Goal: Task Accomplishment & Management: Manage account settings

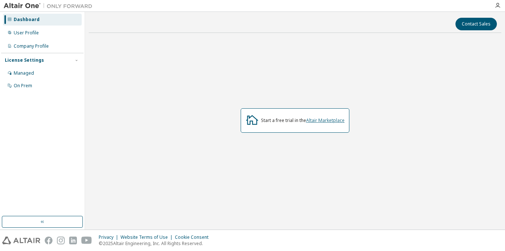
click at [316, 122] on link "Altair Marketplace" at bounding box center [325, 120] width 38 height 6
click at [23, 38] on div "User Profile" at bounding box center [42, 33] width 79 height 12
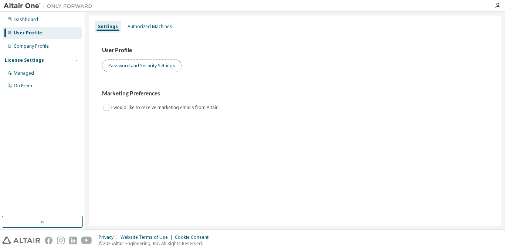
click at [137, 65] on button "Password and Security Settings" at bounding box center [141, 66] width 79 height 13
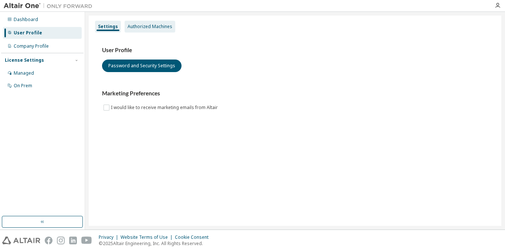
click at [146, 32] on div "Authorized Machines" at bounding box center [150, 27] width 51 height 12
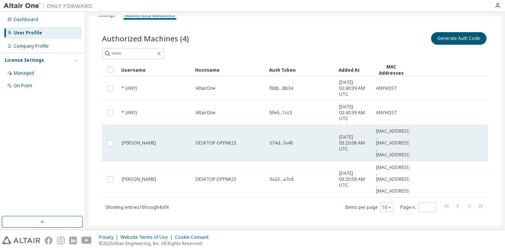
scroll to position [22, 0]
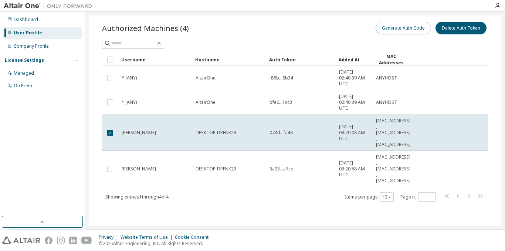
click at [401, 31] on button "Generate Auth Code" at bounding box center [403, 28] width 55 height 13
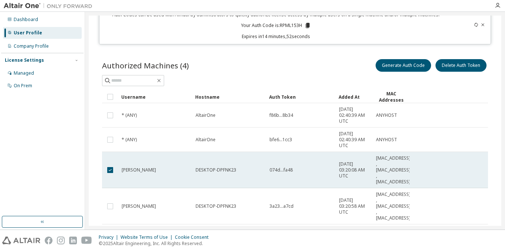
scroll to position [0, 0]
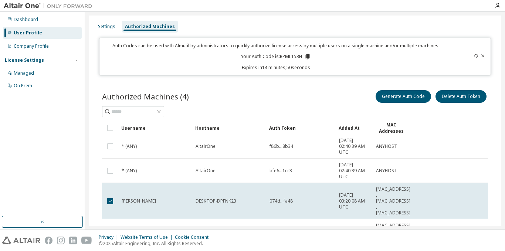
click at [306, 54] on icon at bounding box center [307, 56] width 4 height 5
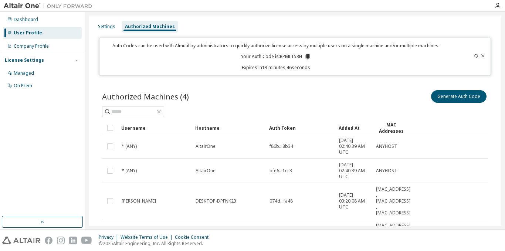
scroll to position [68, 0]
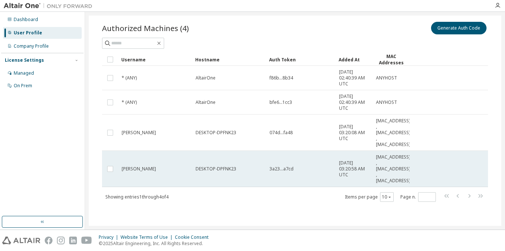
click at [221, 163] on td "DESKTOP-DPFNK23" at bounding box center [229, 169] width 74 height 36
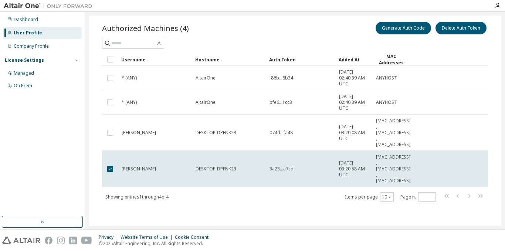
click at [227, 139] on td "DESKTOP-DPFNK23" at bounding box center [229, 133] width 74 height 36
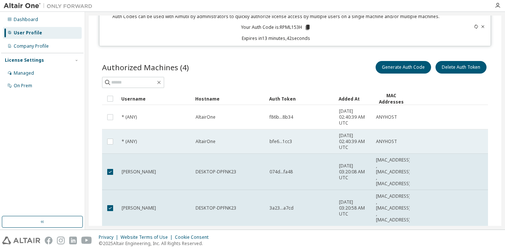
scroll to position [0, 0]
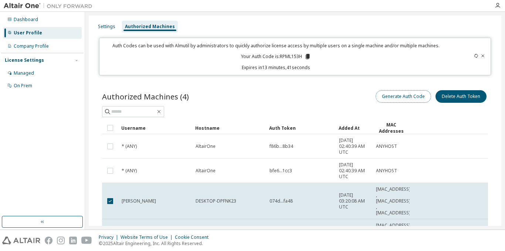
click at [401, 98] on button "Generate Auth Code" at bounding box center [403, 96] width 55 height 13
click at [474, 56] on icon at bounding box center [476, 56] width 4 height 4
click at [474, 54] on icon at bounding box center [475, 56] width 3 height 4
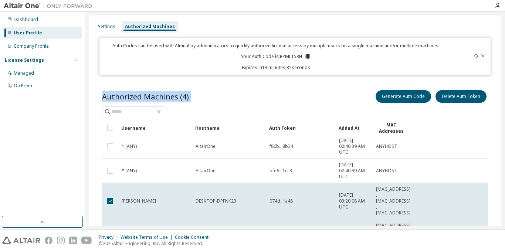
click at [474, 54] on icon at bounding box center [475, 56] width 3 height 4
click at [303, 56] on icon at bounding box center [306, 56] width 7 height 7
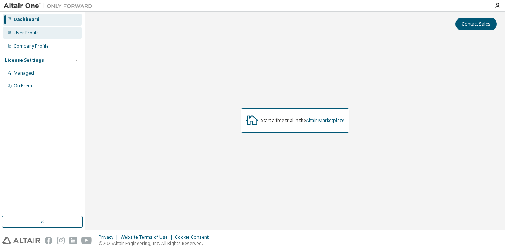
click at [38, 34] on div "User Profile" at bounding box center [42, 33] width 79 height 12
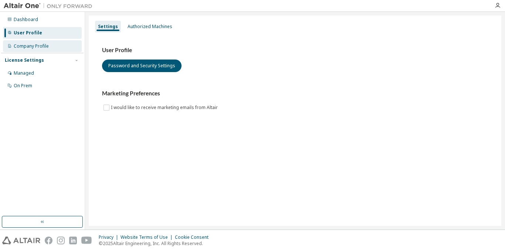
click at [44, 47] on div "Company Profile" at bounding box center [31, 46] width 35 height 6
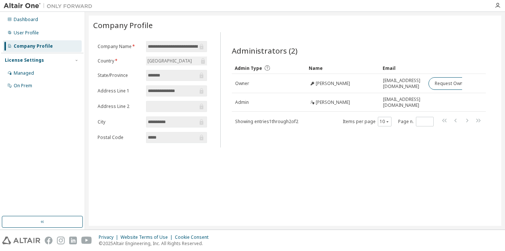
click at [162, 60] on div "Mexico" at bounding box center [169, 61] width 47 height 8
click at [47, 72] on div "Managed" at bounding box center [42, 73] width 79 height 12
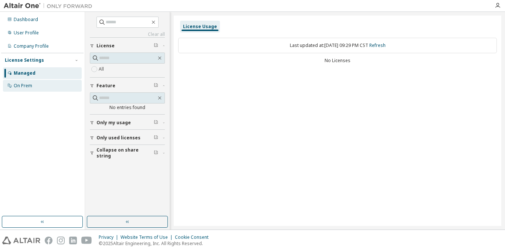
click at [26, 88] on div "On Prem" at bounding box center [23, 86] width 18 height 6
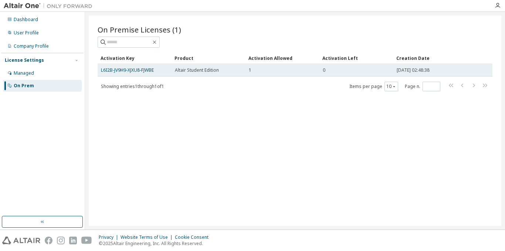
click at [372, 71] on div "0" at bounding box center [356, 70] width 67 height 6
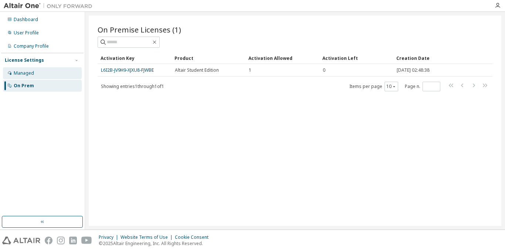
click at [30, 78] on div "Managed" at bounding box center [42, 73] width 79 height 12
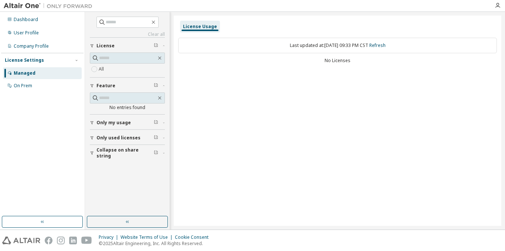
click at [120, 121] on span "Only my usage" at bounding box center [113, 123] width 34 height 6
click at [123, 120] on span "Only my usage" at bounding box center [113, 123] width 34 height 6
click at [117, 138] on span "Only used licenses" at bounding box center [118, 138] width 44 height 6
click at [107, 136] on span "Only used licenses" at bounding box center [118, 138] width 44 height 6
click at [40, 50] on div "Company Profile" at bounding box center [42, 46] width 79 height 12
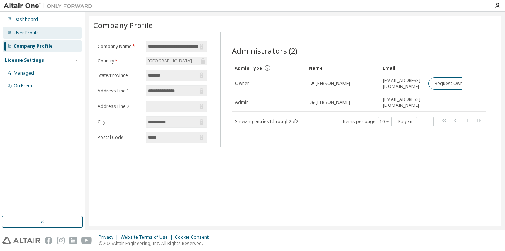
click at [32, 31] on div "User Profile" at bounding box center [26, 33] width 25 height 6
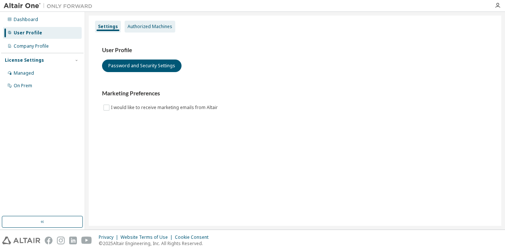
click at [125, 31] on div "Authorized Machines" at bounding box center [150, 27] width 51 height 12
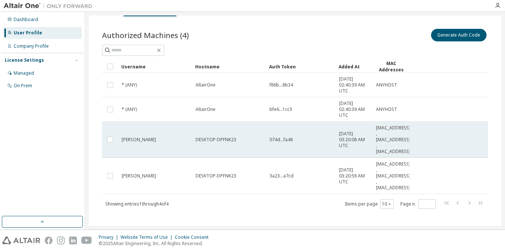
scroll to position [22, 0]
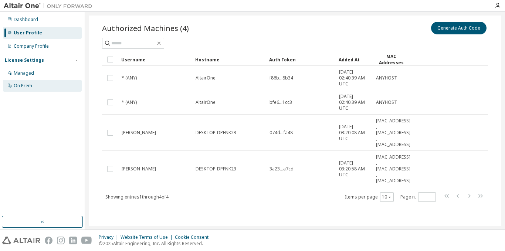
click at [26, 88] on div "On Prem" at bounding box center [23, 86] width 18 height 6
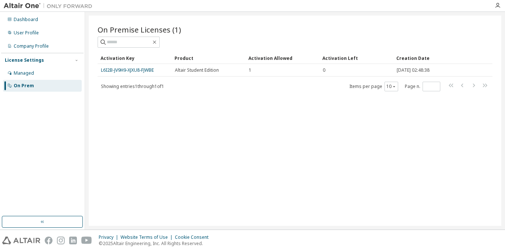
click at [149, 69] on link "L6I2B-JV9H9-XJXU8-FJWBE" at bounding box center [127, 70] width 53 height 6
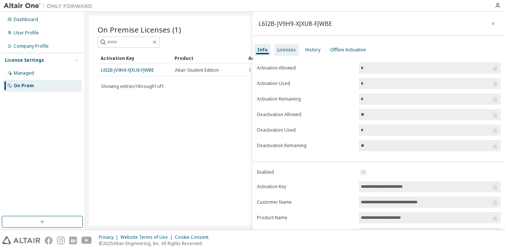
click at [279, 53] on div "Licenses" at bounding box center [286, 50] width 24 height 12
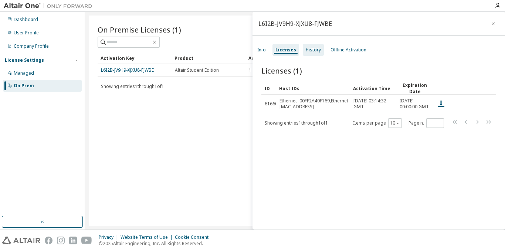
click at [306, 52] on div "History" at bounding box center [313, 50] width 15 height 6
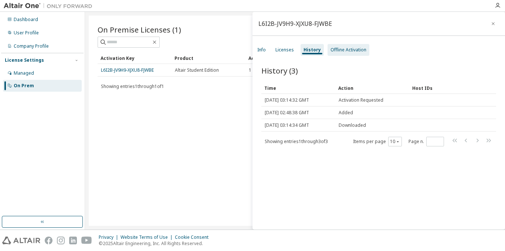
click at [339, 46] on div "Offline Activation" at bounding box center [348, 50] width 42 height 12
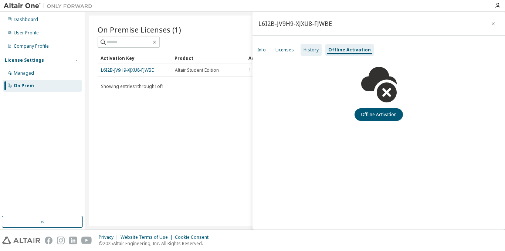
click at [312, 47] on div "History" at bounding box center [310, 50] width 15 height 6
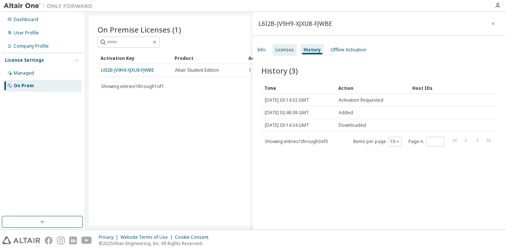
click at [292, 47] on div "Licenses" at bounding box center [284, 50] width 18 height 6
